Goal: Find specific page/section: Find specific page/section

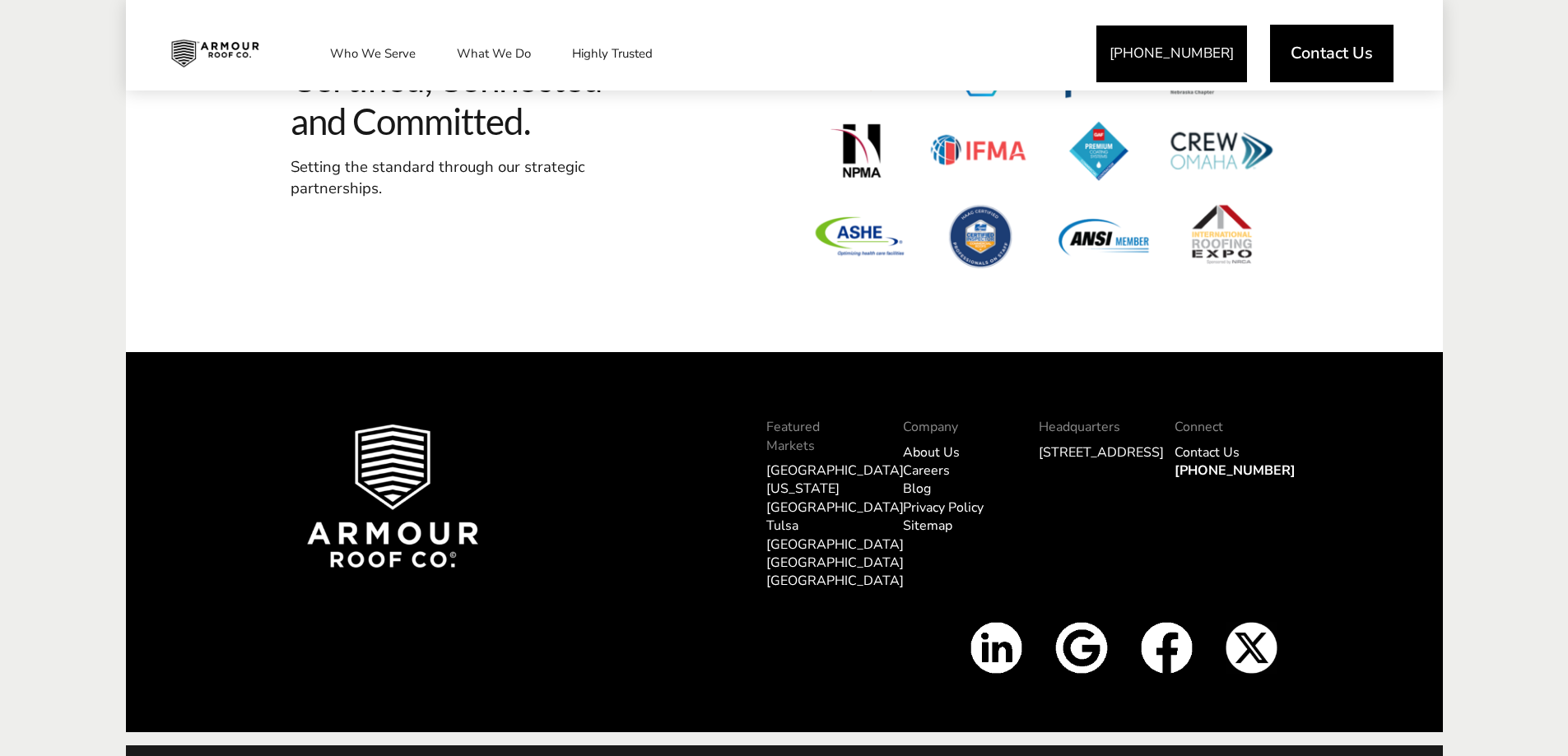
scroll to position [5066, 0]
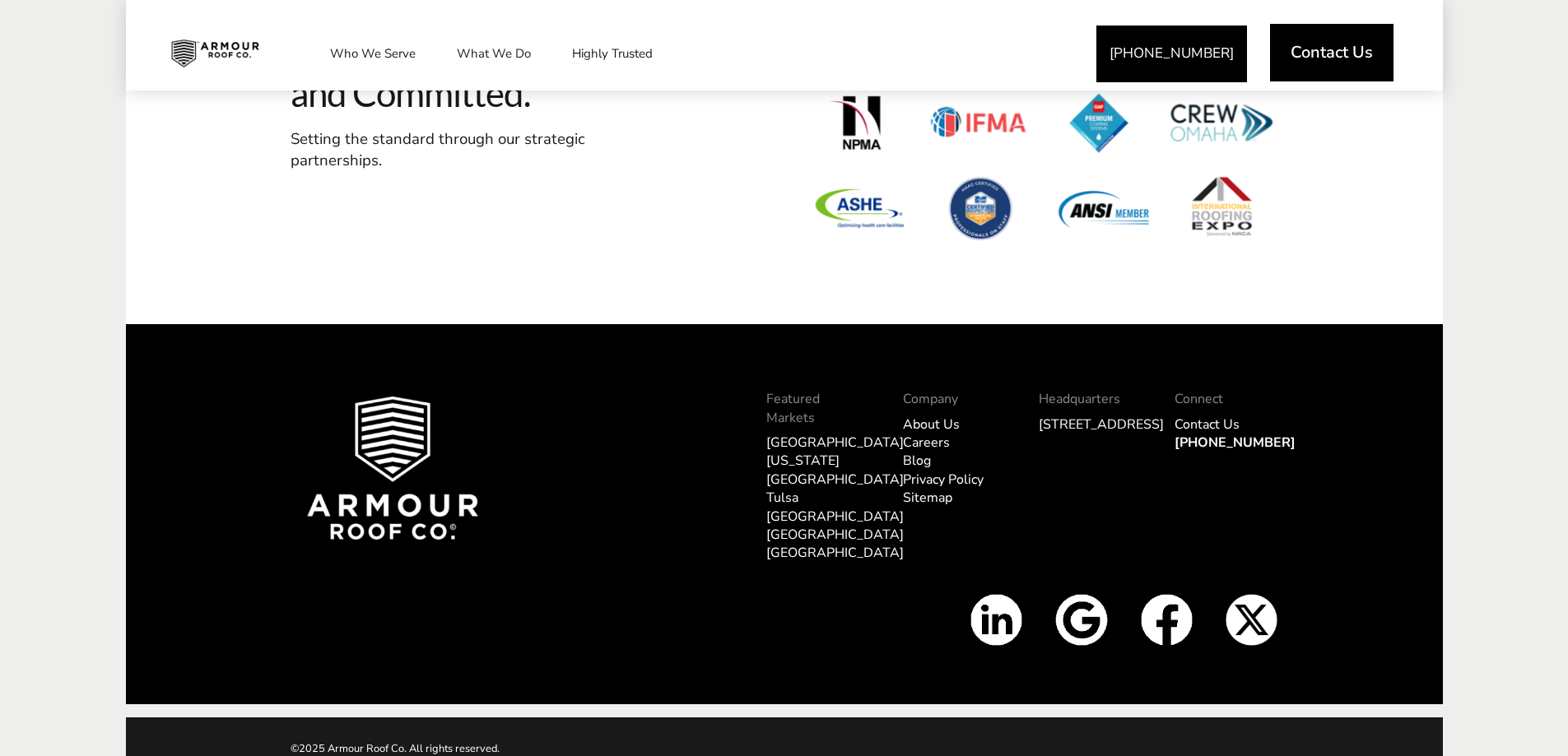
click at [1366, 59] on span "Contact Us" at bounding box center [1332, 53] width 82 height 17
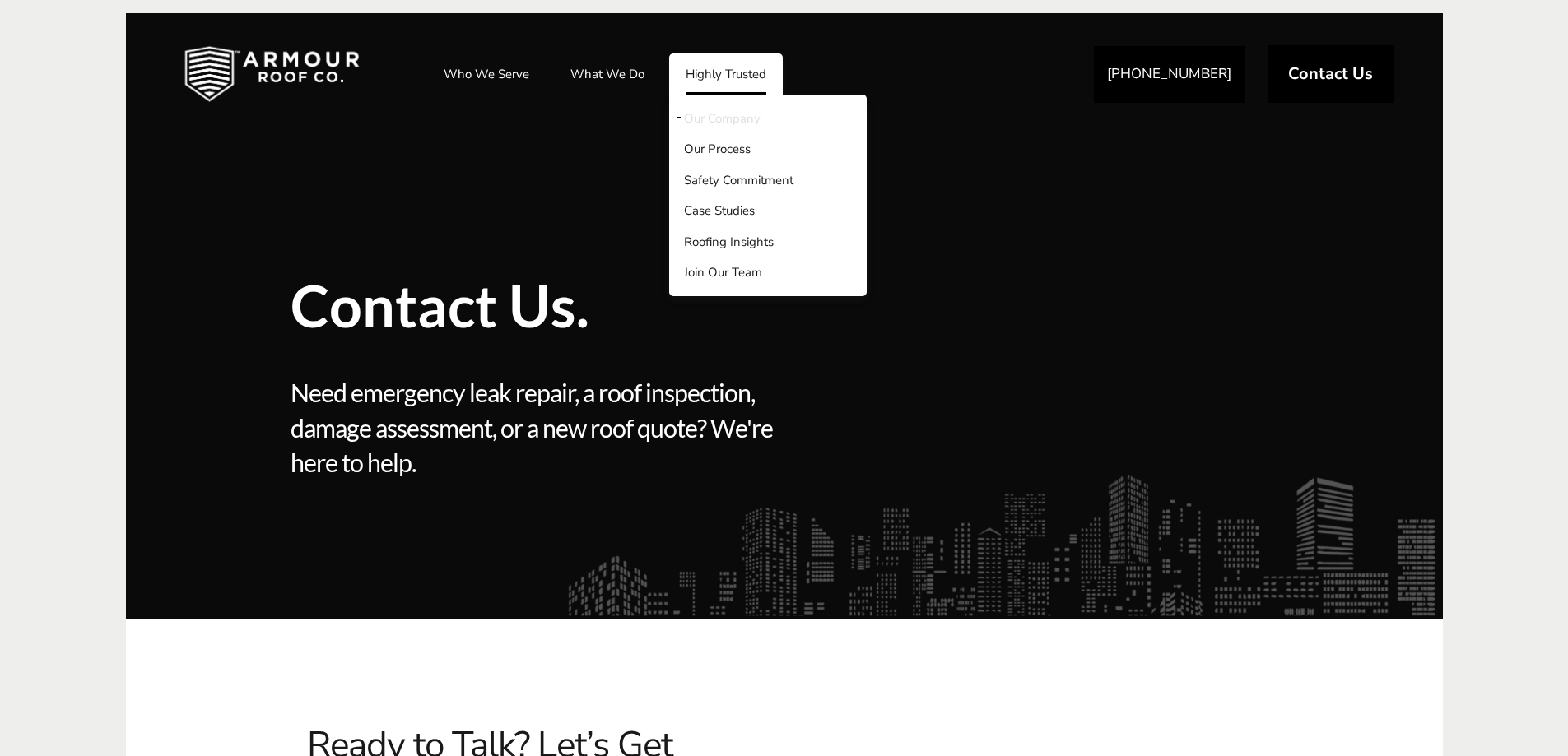
click at [714, 108] on link "Our Company" at bounding box center [769, 118] width 198 height 31
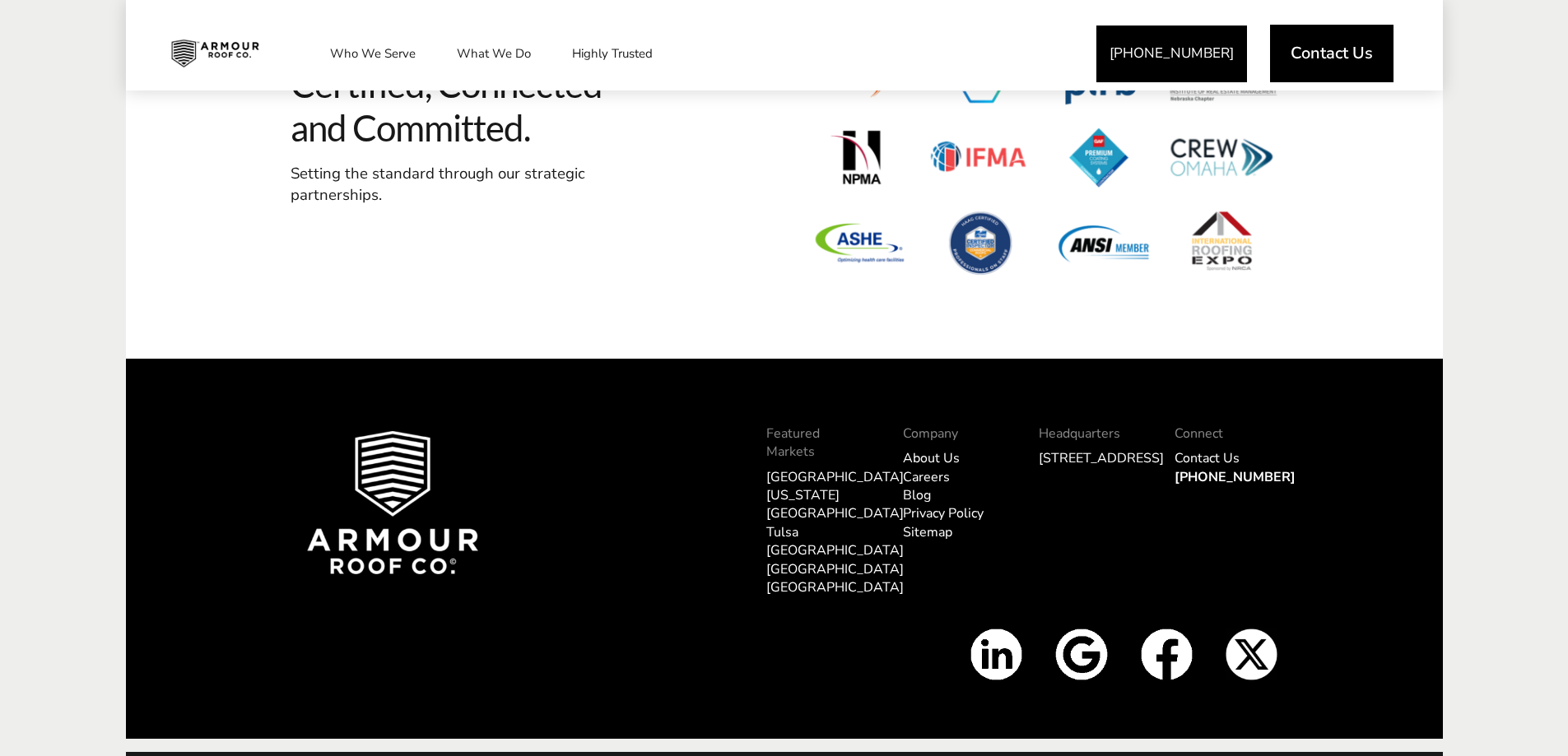
scroll to position [6057, 0]
